Goal: Check status: Check status

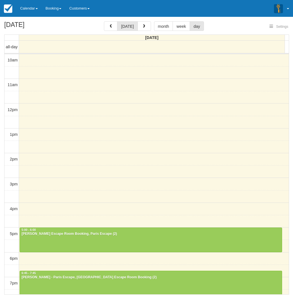
select select
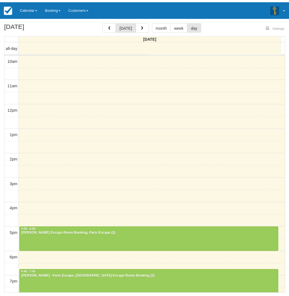
scroll to position [70, 0]
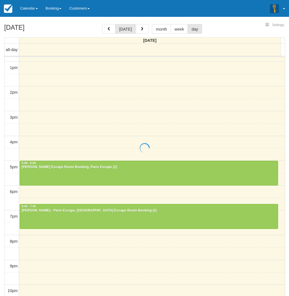
select select
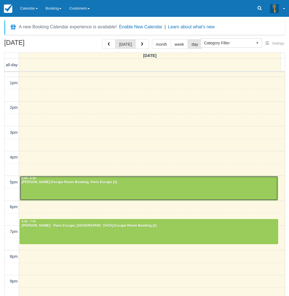
click at [60, 184] on div "Sonia - Paris Escape Room Booking, Paris Escape (2)" at bounding box center [148, 182] width 255 height 4
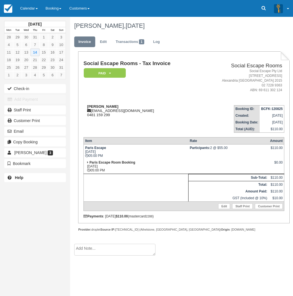
click at [92, 105] on strong "[PERSON_NAME]" at bounding box center [102, 106] width 31 height 4
copy strong "[PERSON_NAME]"
click at [19, 11] on link "Calendar" at bounding box center [29, 8] width 26 height 17
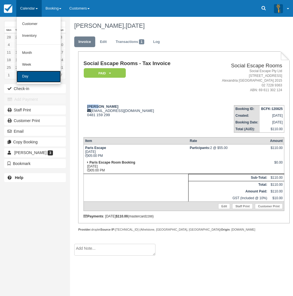
click at [37, 73] on link "Day" at bounding box center [39, 77] width 44 height 12
